Goal: Information Seeking & Learning: Learn about a topic

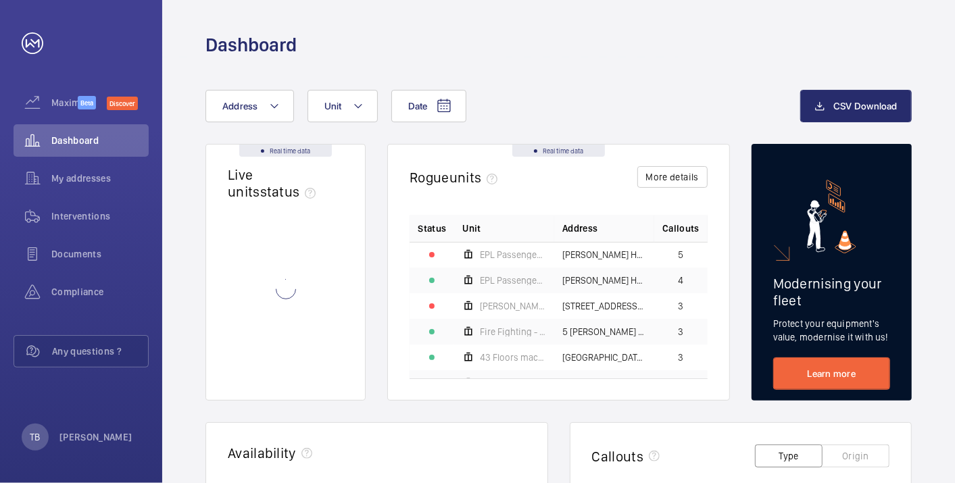
click at [263, 103] on button "Address" at bounding box center [249, 106] width 89 height 32
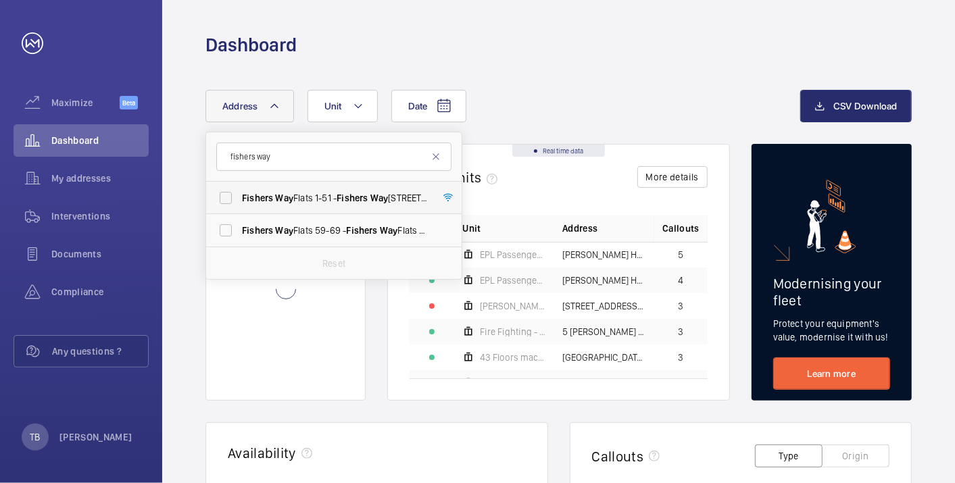
type input "fishers way"
click at [323, 193] on span "Fishers Way Flats [STREET_ADDRESS]" at bounding box center [335, 198] width 186 height 14
click at [239, 193] on input "Fishers Way Flats [STREET_ADDRESS]" at bounding box center [225, 197] width 27 height 27
checkbox input "true"
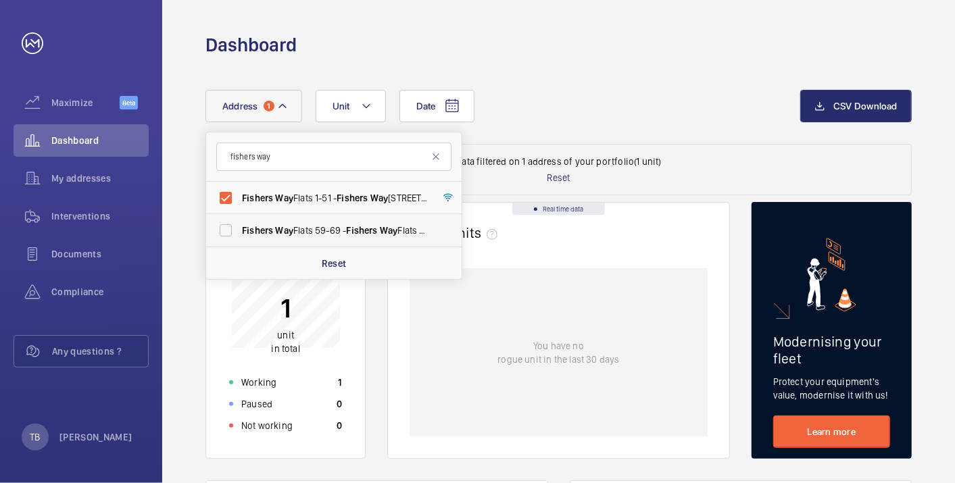
click at [320, 235] on span "Fishers Way Flats [STREET_ADDRESS]" at bounding box center [335, 231] width 186 height 14
click at [239, 235] on input "Fishers Way Flats [STREET_ADDRESS]" at bounding box center [225, 230] width 27 height 27
checkbox input "true"
click at [297, 376] on div "Working 2" at bounding box center [285, 383] width 129 height 22
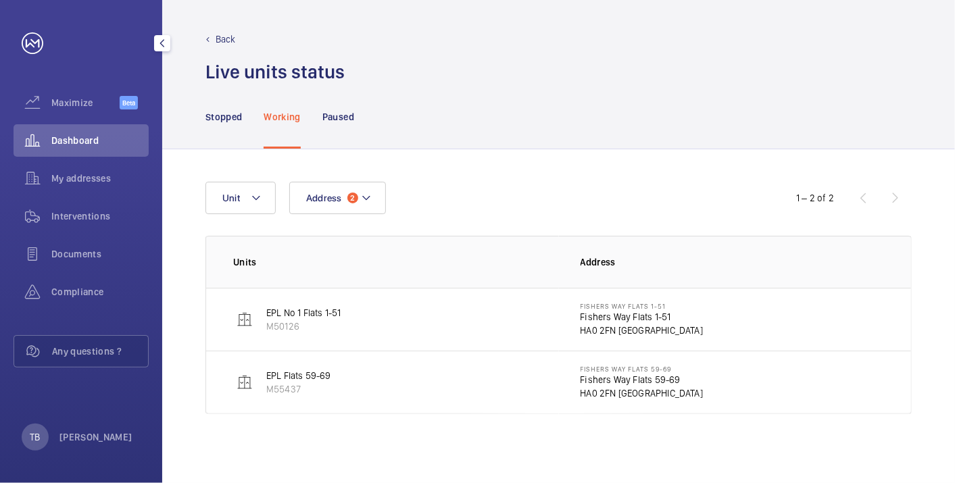
click at [89, 136] on span "Dashboard" at bounding box center [99, 141] width 97 height 14
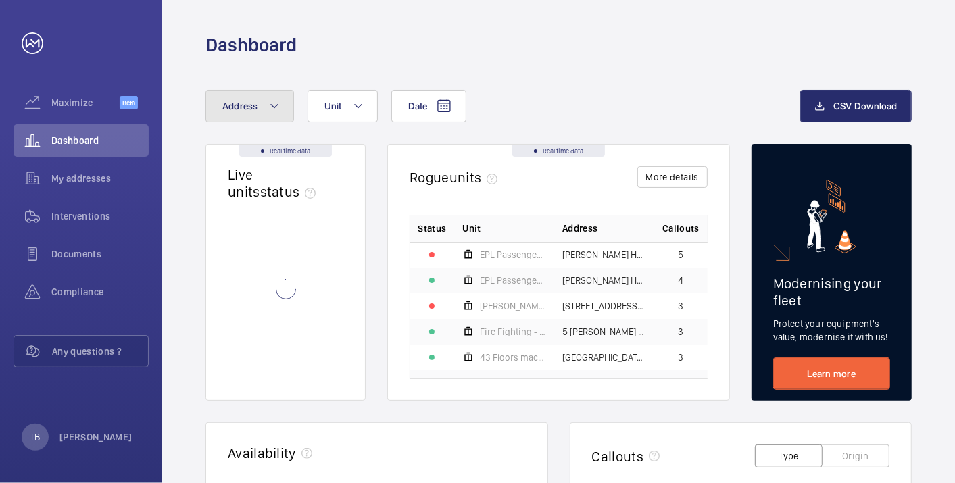
click at [255, 104] on span "Address" at bounding box center [240, 106] width 36 height 11
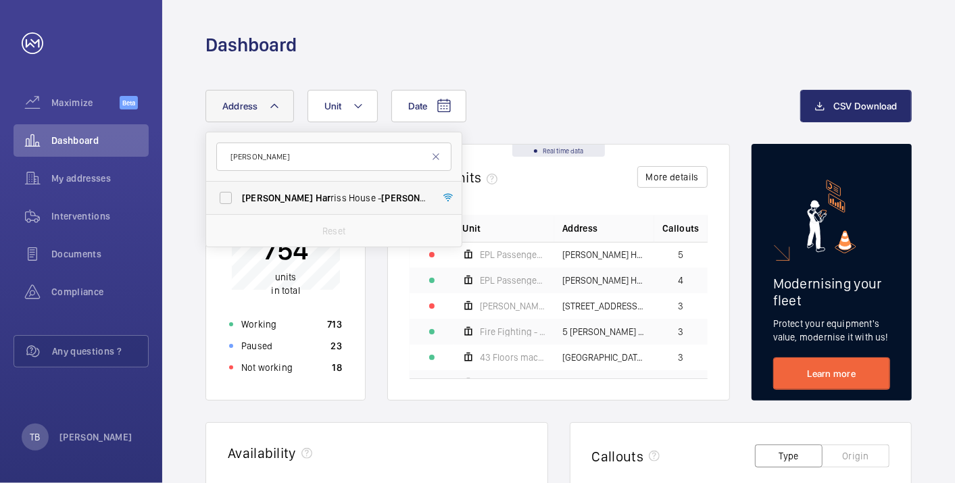
type input "[PERSON_NAME]"
click at [309, 203] on span "[PERSON_NAME] [PERSON_NAME] House - [PERSON_NAME][GEOGRAPHIC_DATA][PERSON_NAME]" at bounding box center [335, 198] width 186 height 14
click at [239, 203] on input "[PERSON_NAME] [PERSON_NAME] House - [PERSON_NAME][GEOGRAPHIC_DATA][PERSON_NAME]" at bounding box center [225, 197] width 27 height 27
checkbox input "true"
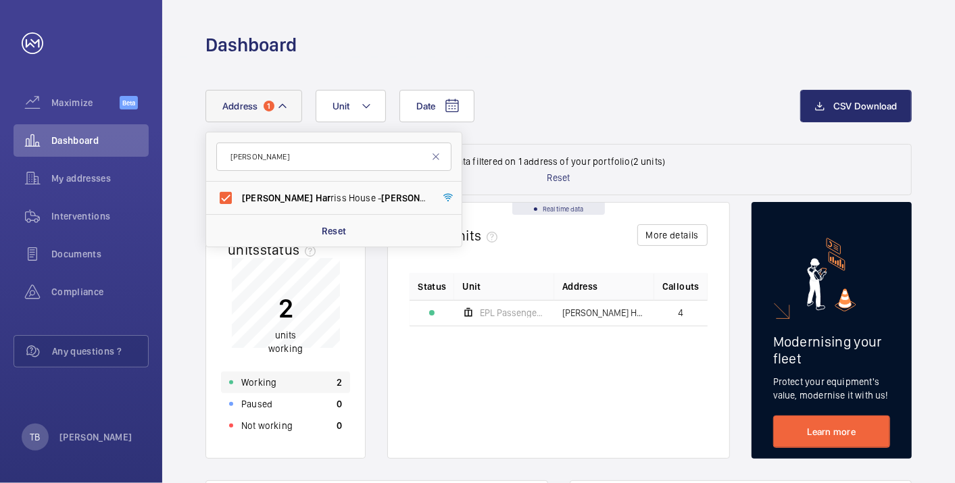
click at [276, 391] on div "Working 2" at bounding box center [285, 383] width 129 height 22
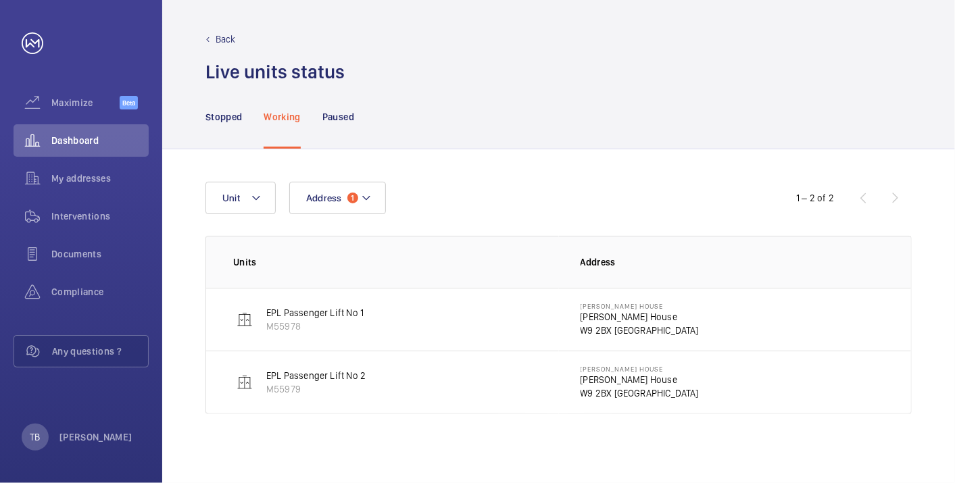
click at [602, 380] on p "[PERSON_NAME] House" at bounding box center [639, 380] width 118 height 14
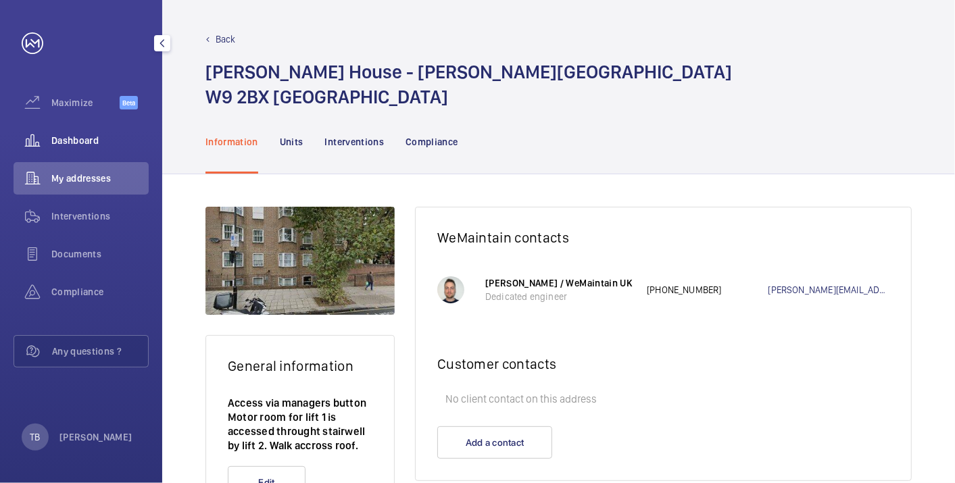
click at [73, 139] on span "Dashboard" at bounding box center [99, 141] width 97 height 14
